Goal: Task Accomplishment & Management: Use online tool/utility

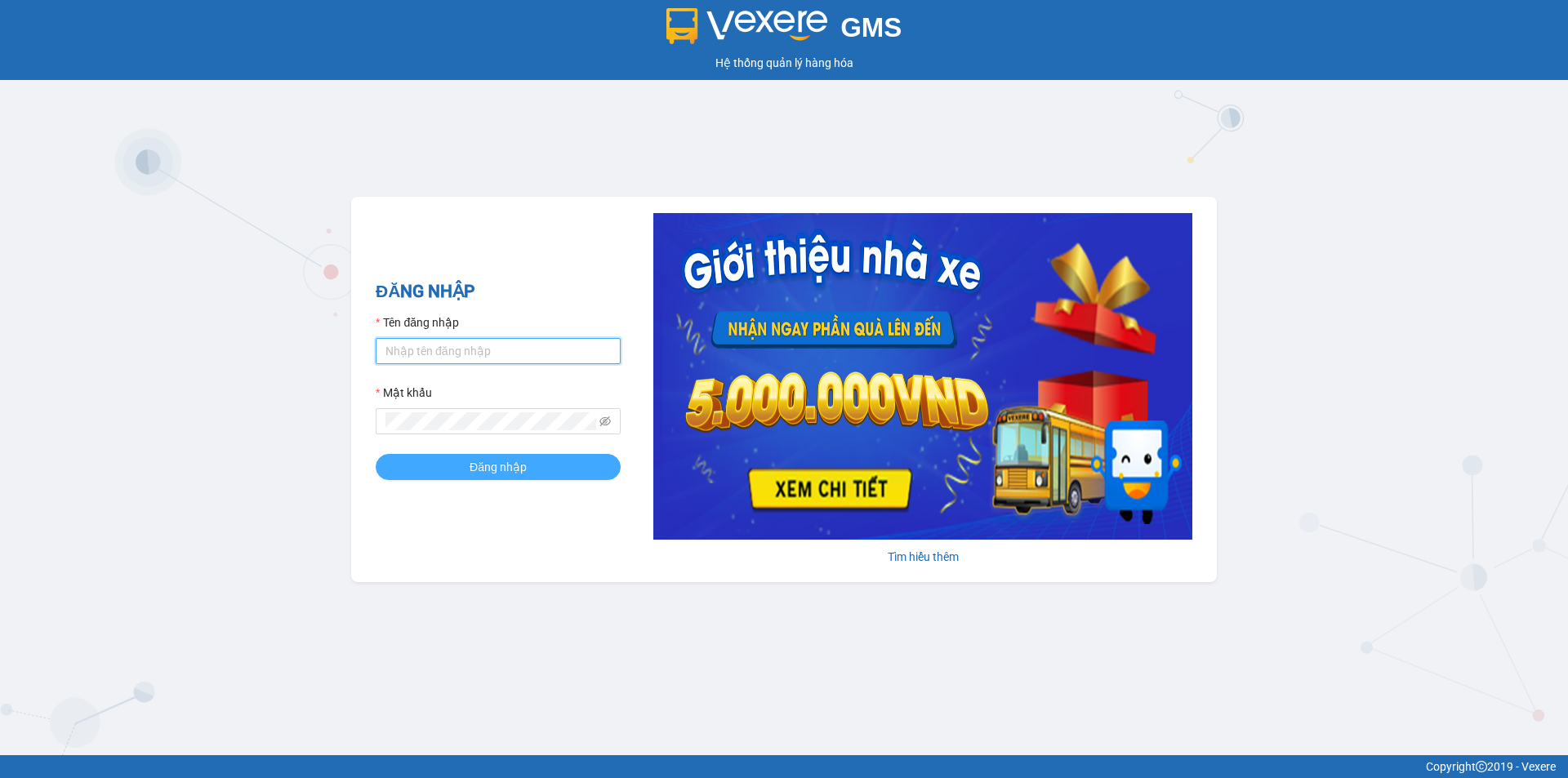
type input "phat.tannien"
click at [554, 463] on button "Đăng nhập" at bounding box center [498, 467] width 245 height 27
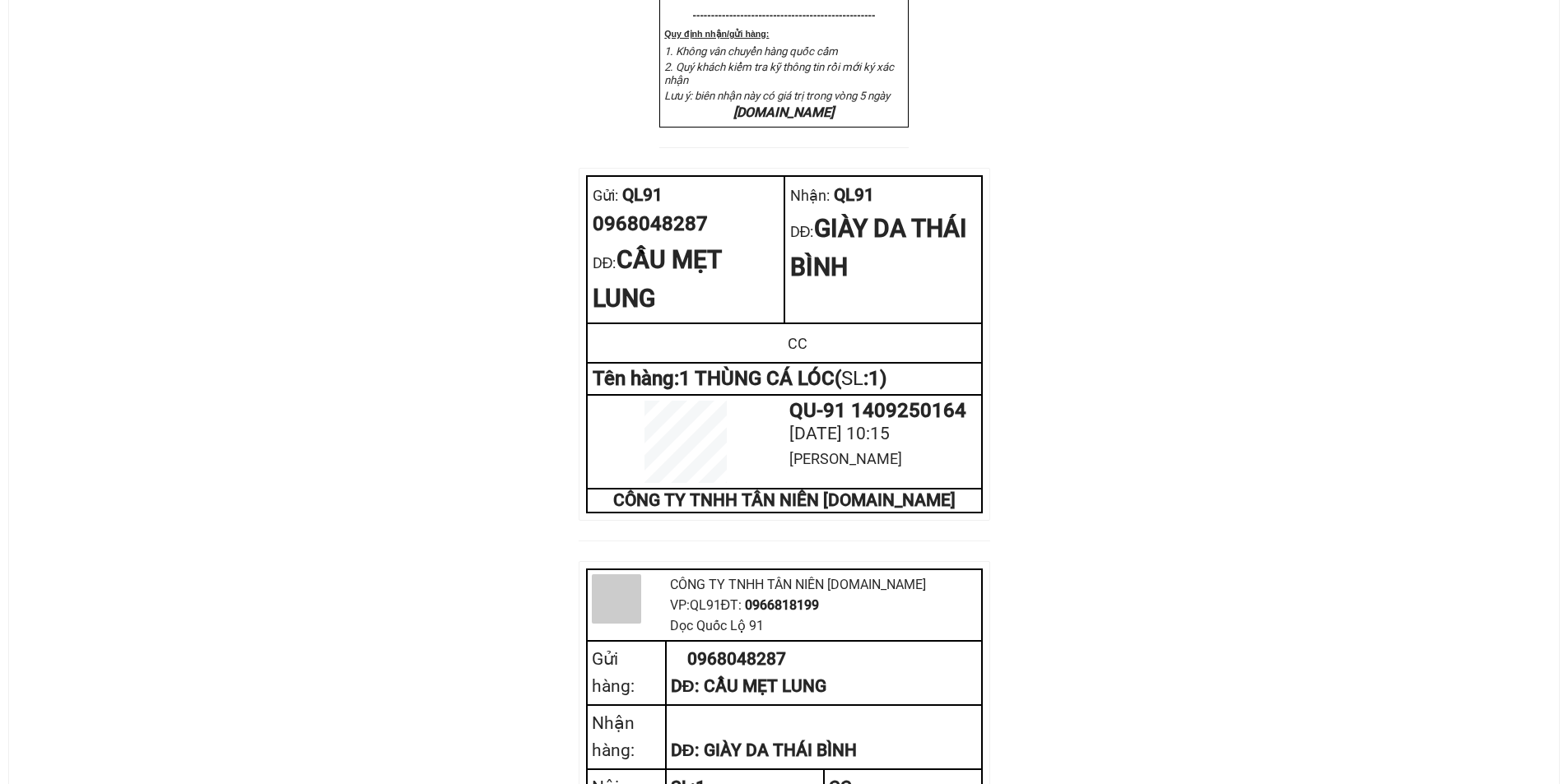
scroll to position [576, 0]
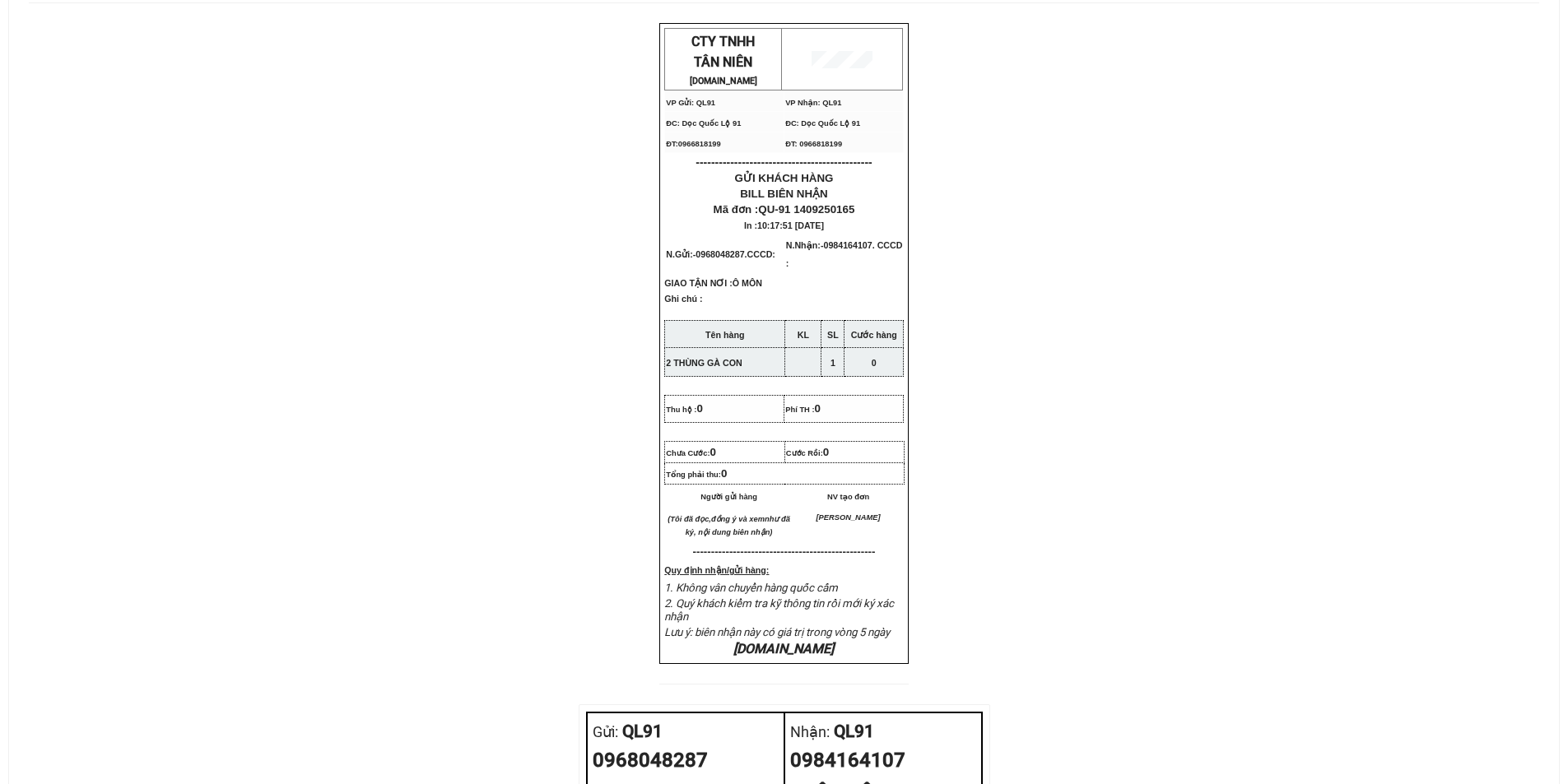
scroll to position [576, 0]
